Goal: Task Accomplishment & Management: Manage account settings

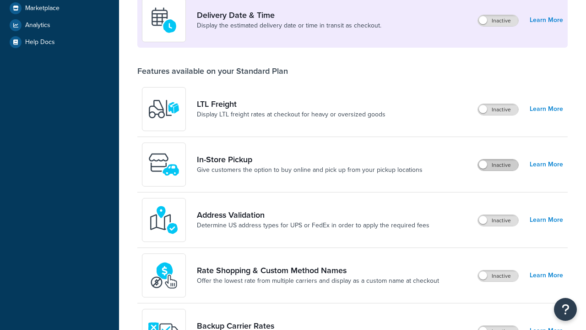
click at [498, 159] on label "Inactive" at bounding box center [498, 164] width 40 height 11
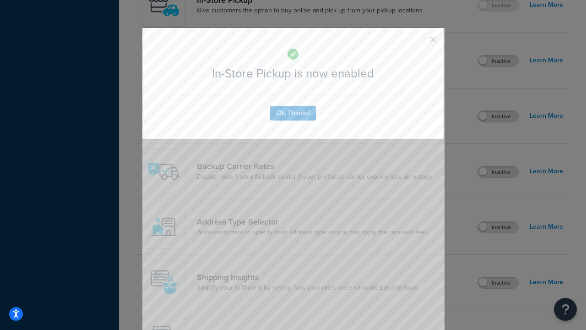
click at [419, 43] on button "button" at bounding box center [419, 43] width 2 height 2
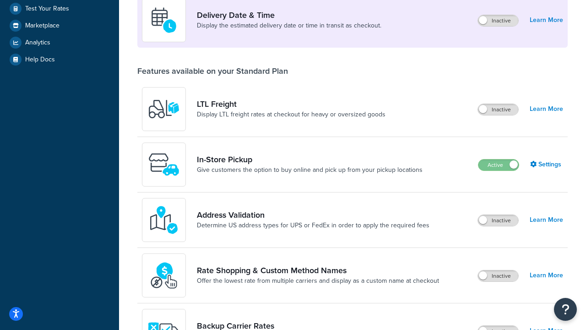
scroll to position [222, 0]
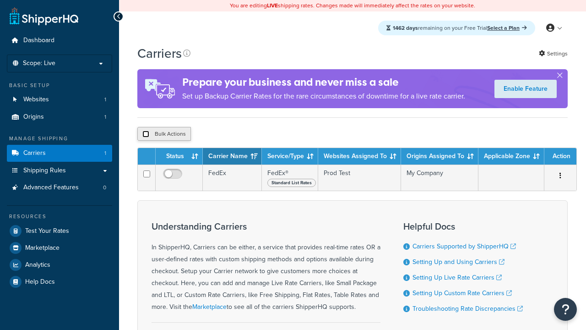
click at [146, 135] on input "checkbox" at bounding box center [145, 133] width 7 height 7
checkbox input "true"
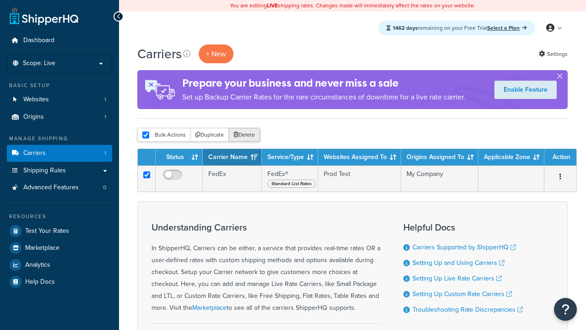
click at [246, 135] on button "Delete" at bounding box center [244, 135] width 32 height 14
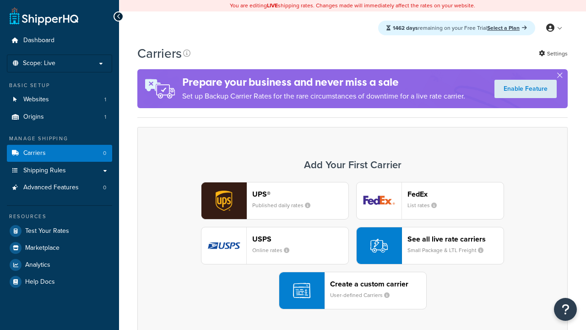
click at [352, 245] on div "UPS® Published daily rates FedEx List rates USPS Online rates See all live rate…" at bounding box center [352, 245] width 411 height 127
click at [352, 290] on div "Create a custom carrier User-defined Carriers" at bounding box center [378, 290] width 96 height 22
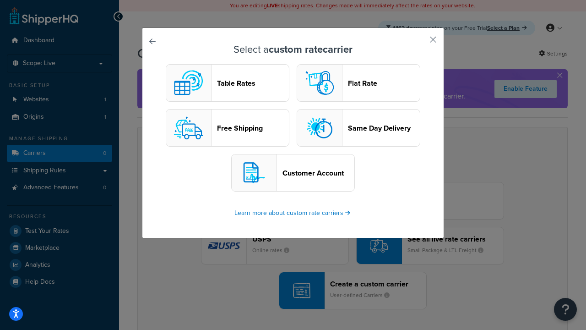
click at [227, 83] on header "Table Rates" at bounding box center [253, 83] width 72 height 9
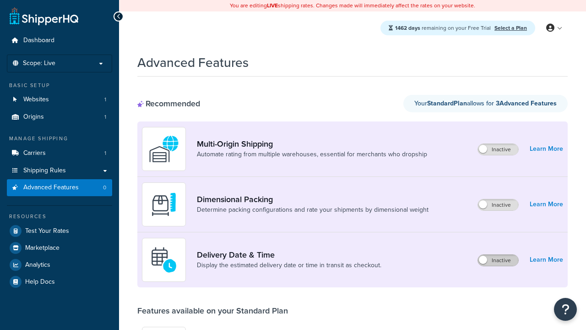
click at [498, 254] on label "Inactive" at bounding box center [498, 259] width 40 height 11
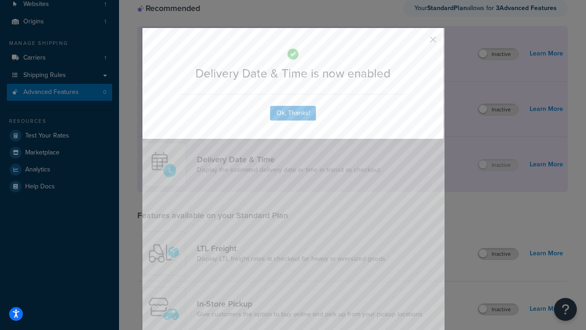
click at [419, 42] on button "button" at bounding box center [419, 43] width 2 height 2
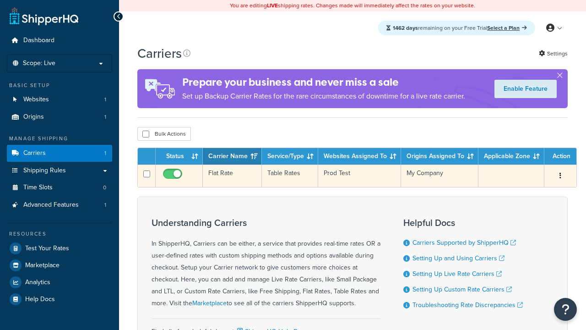
click at [232, 177] on td "Flat Rate" at bounding box center [232, 175] width 59 height 22
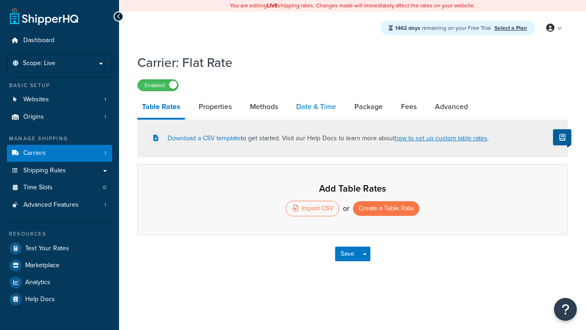
click at [316, 107] on link "Date & Time" at bounding box center [316, 107] width 49 height 22
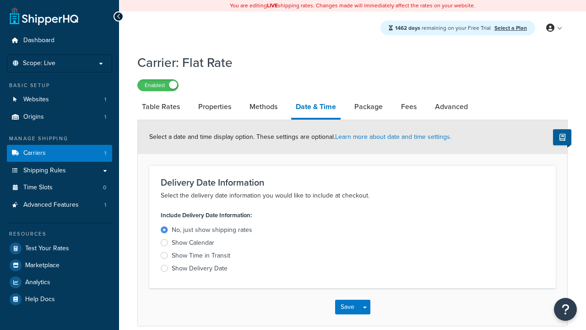
click at [201, 257] on div "Show Time in Transit" at bounding box center [201, 255] width 59 height 9
click at [0, 0] on input "Show Time in Transit" at bounding box center [0, 0] width 0 height 0
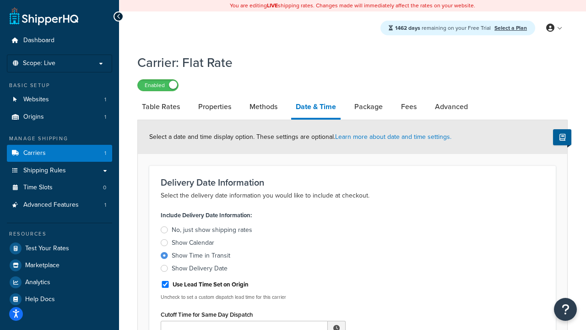
click at [201, 257] on div "Show Time in Transit" at bounding box center [201, 255] width 59 height 9
click at [0, 0] on input "Show Time in Transit" at bounding box center [0, 0] width 0 height 0
type input "11:00 AM"
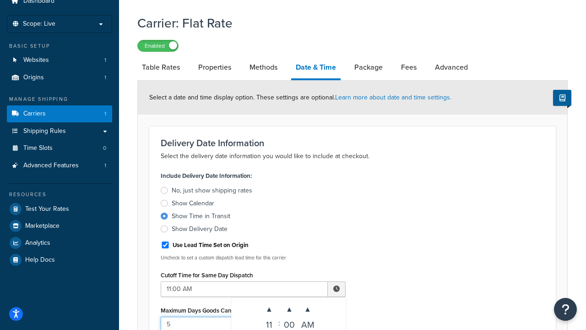
type input "5"
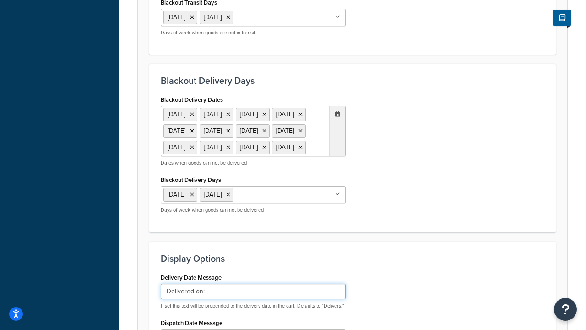
type input "Delivered on:"
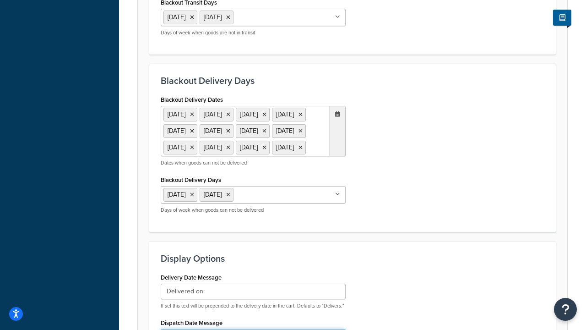
type input "Default Dispatch Message"
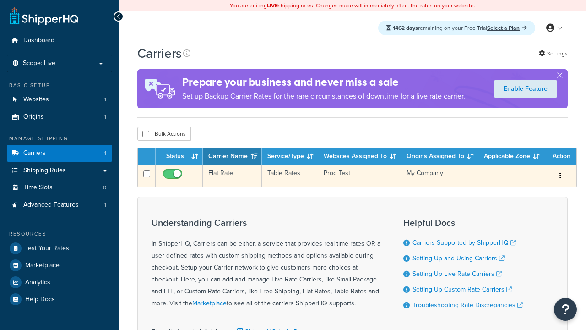
click at [232, 176] on td "Flat Rate" at bounding box center [232, 175] width 59 height 22
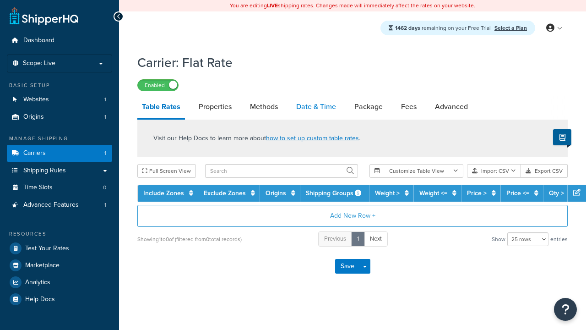
click at [316, 107] on link "Date & Time" at bounding box center [316, 107] width 49 height 22
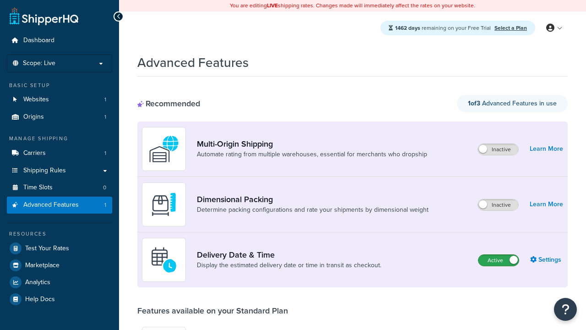
click at [498, 260] on label "Active" at bounding box center [498, 259] width 40 height 11
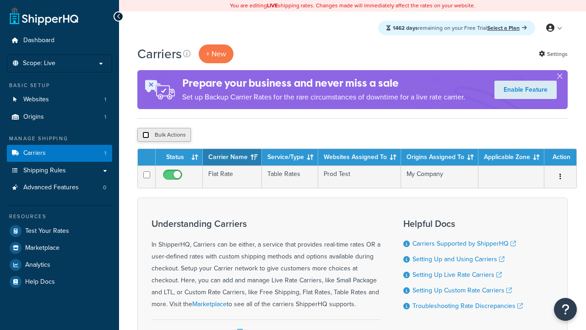
click at [146, 135] on input "checkbox" at bounding box center [145, 134] width 7 height 7
checkbox input "true"
click at [0, 0] on button "Delete" at bounding box center [0, 0] width 0 height 0
